Goal: Find contact information: Find contact information

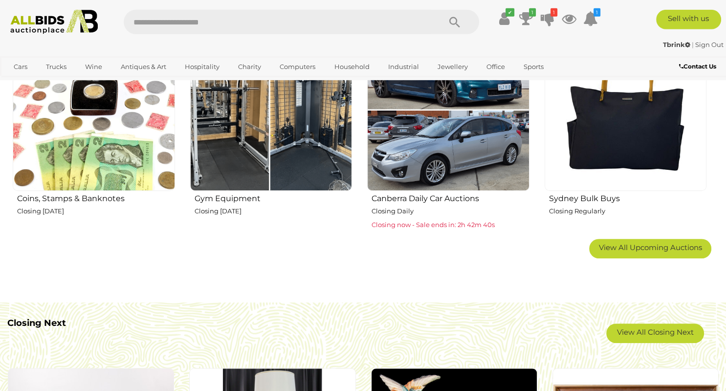
scroll to position [671, 0]
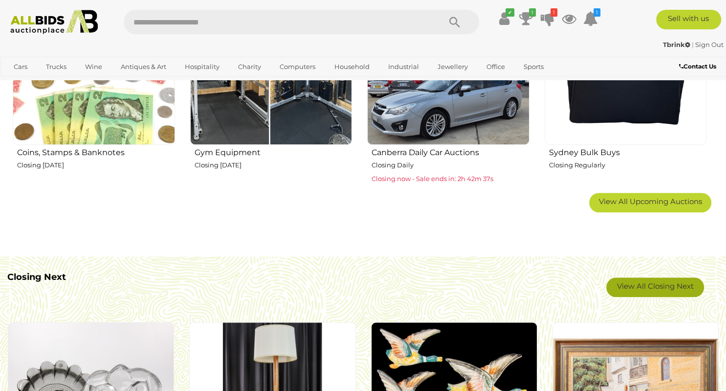
click at [645, 285] on link "View All Closing Next" at bounding box center [655, 287] width 98 height 20
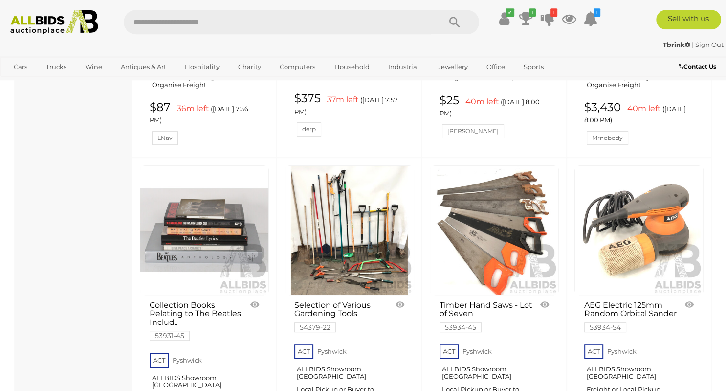
scroll to position [7692, 0]
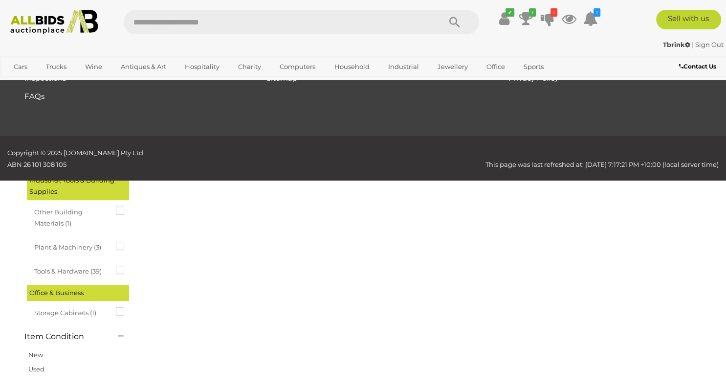
scroll to position [50, 0]
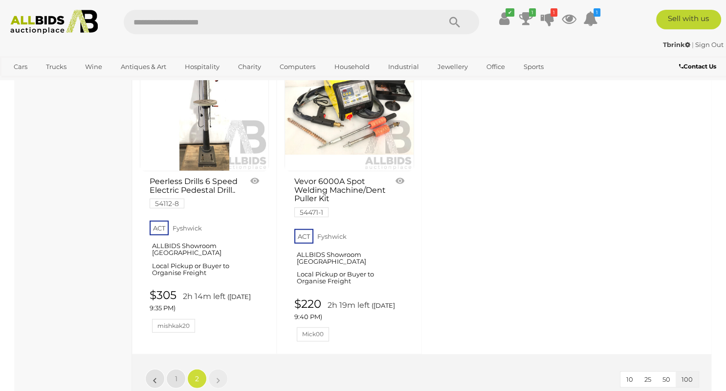
scroll to position [2451, 0]
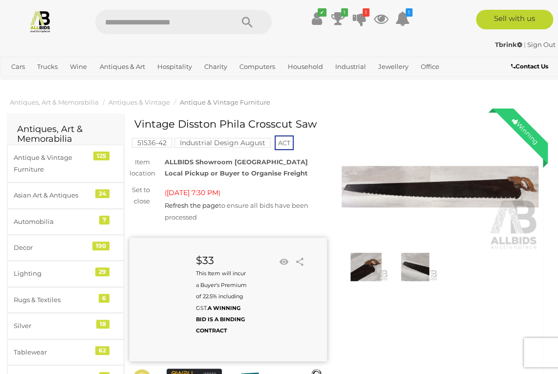
click at [443, 181] on img at bounding box center [441, 186] width 198 height 127
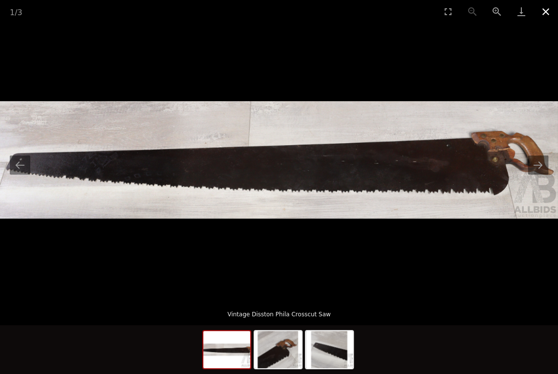
click at [544, 15] on button "Close gallery" at bounding box center [546, 11] width 24 height 23
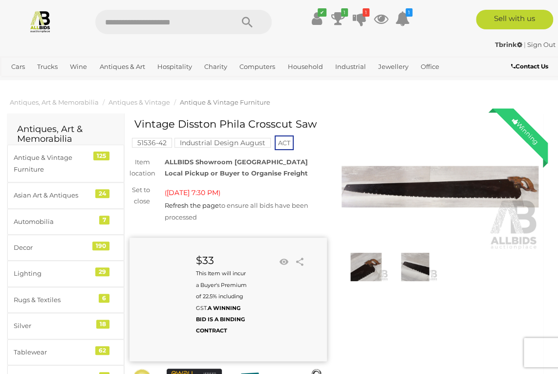
click at [42, 21] on img at bounding box center [40, 21] width 23 height 23
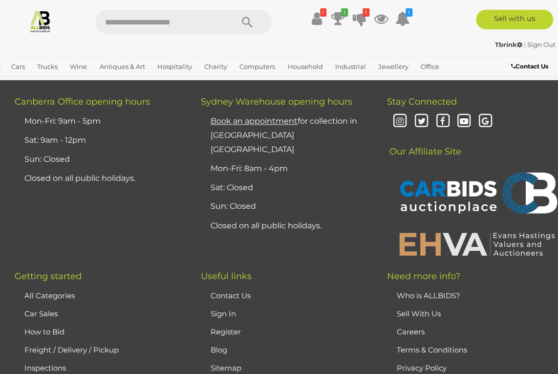
scroll to position [4672, 0]
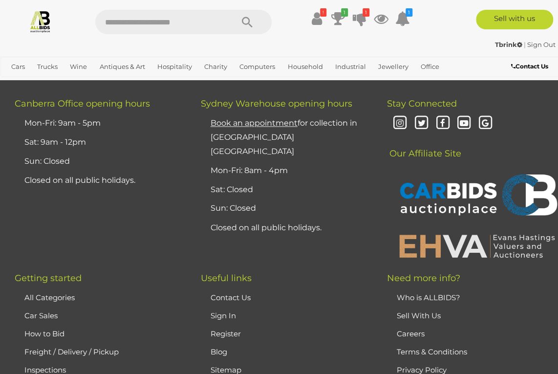
click at [240, 296] on link "Contact Us" at bounding box center [231, 296] width 40 height 9
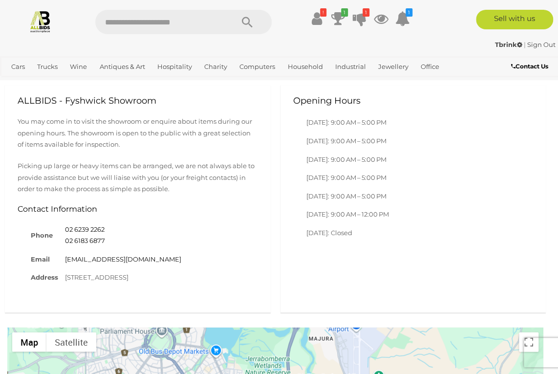
scroll to position [568, 0]
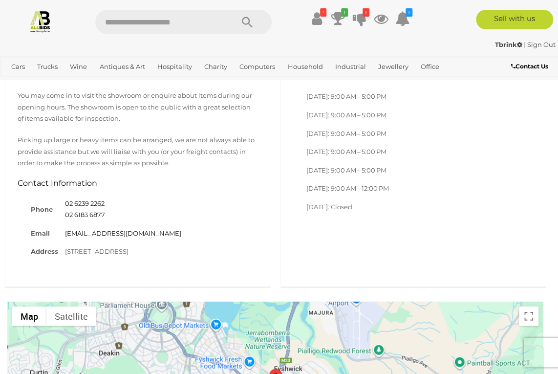
drag, startPoint x: 65, startPoint y: 251, endPoint x: 133, endPoint y: 251, distance: 68.0
click at [133, 251] on td "7 Wiluna St, Fyshwick ACT, 2609" at bounding box center [123, 251] width 123 height 18
copy td "7 Wiluna St, Fyshwick"
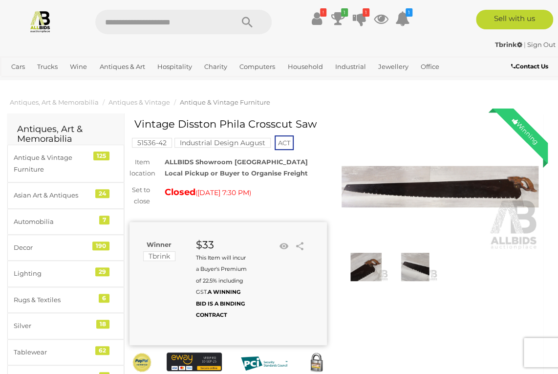
click at [425, 181] on img at bounding box center [441, 186] width 198 height 127
